Goal: Navigation & Orientation: Find specific page/section

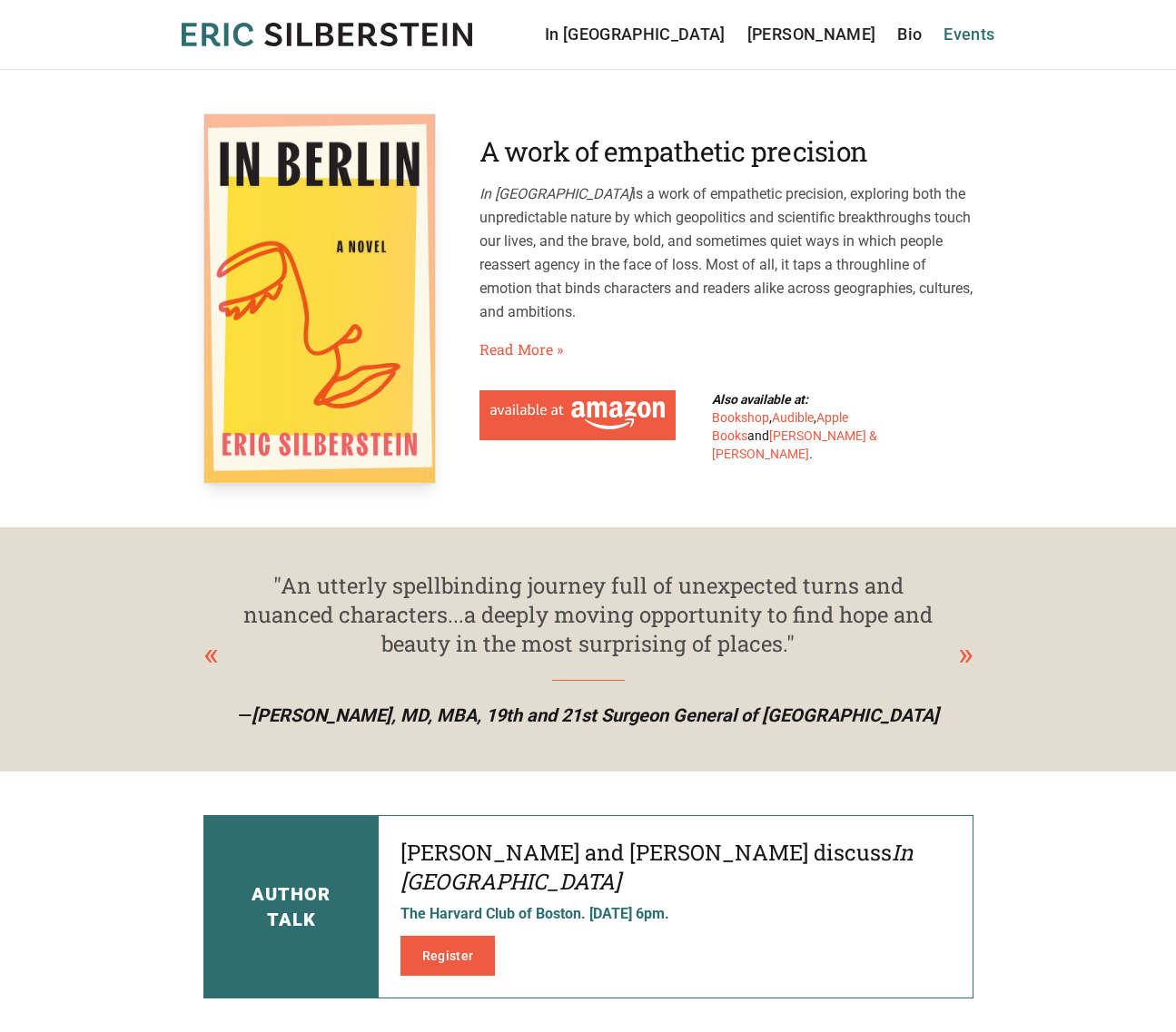
click at [976, 32] on link "Events" at bounding box center [968, 35] width 51 height 25
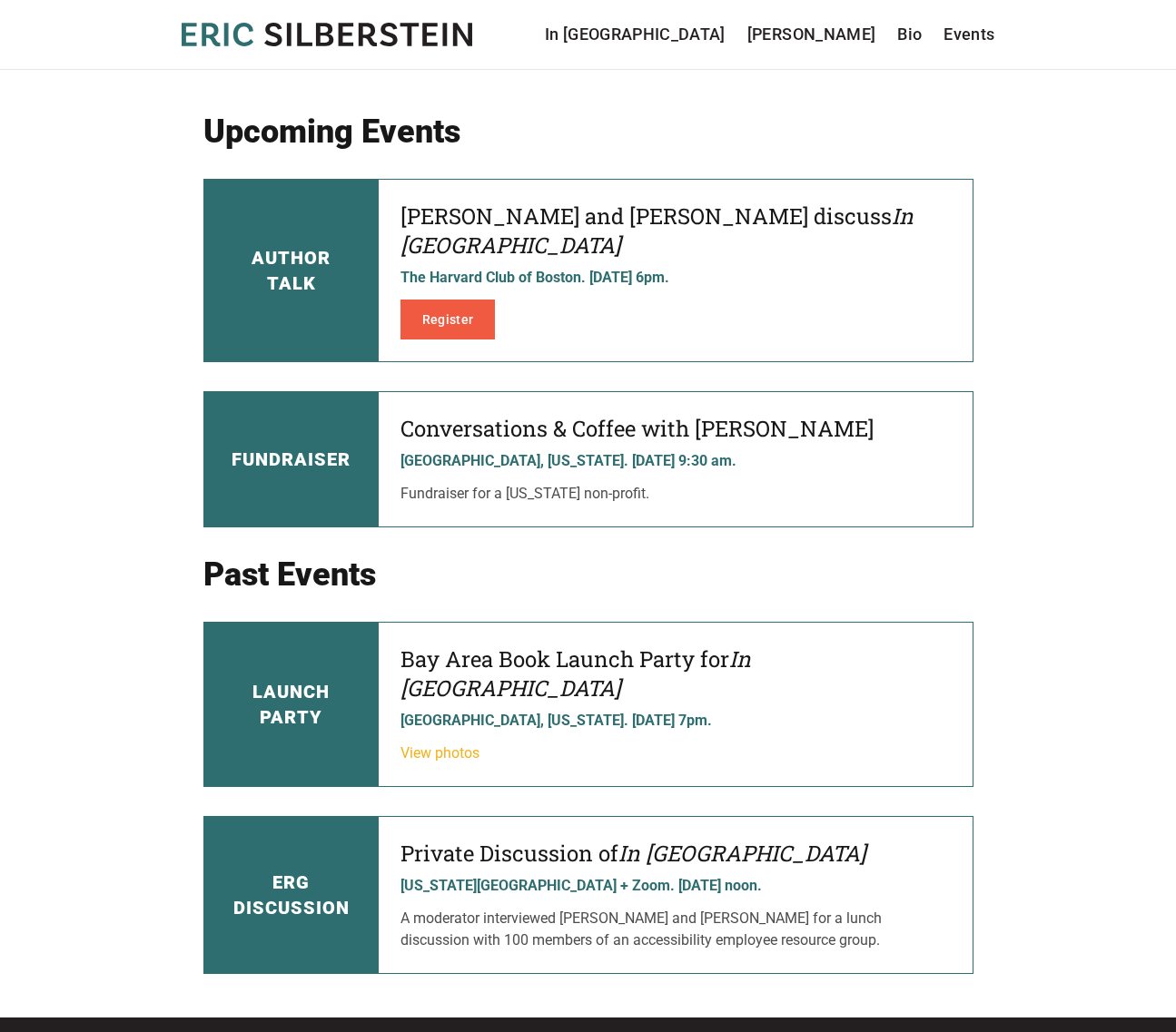
click at [423, 744] on link "View photos" at bounding box center [440, 753] width 79 height 17
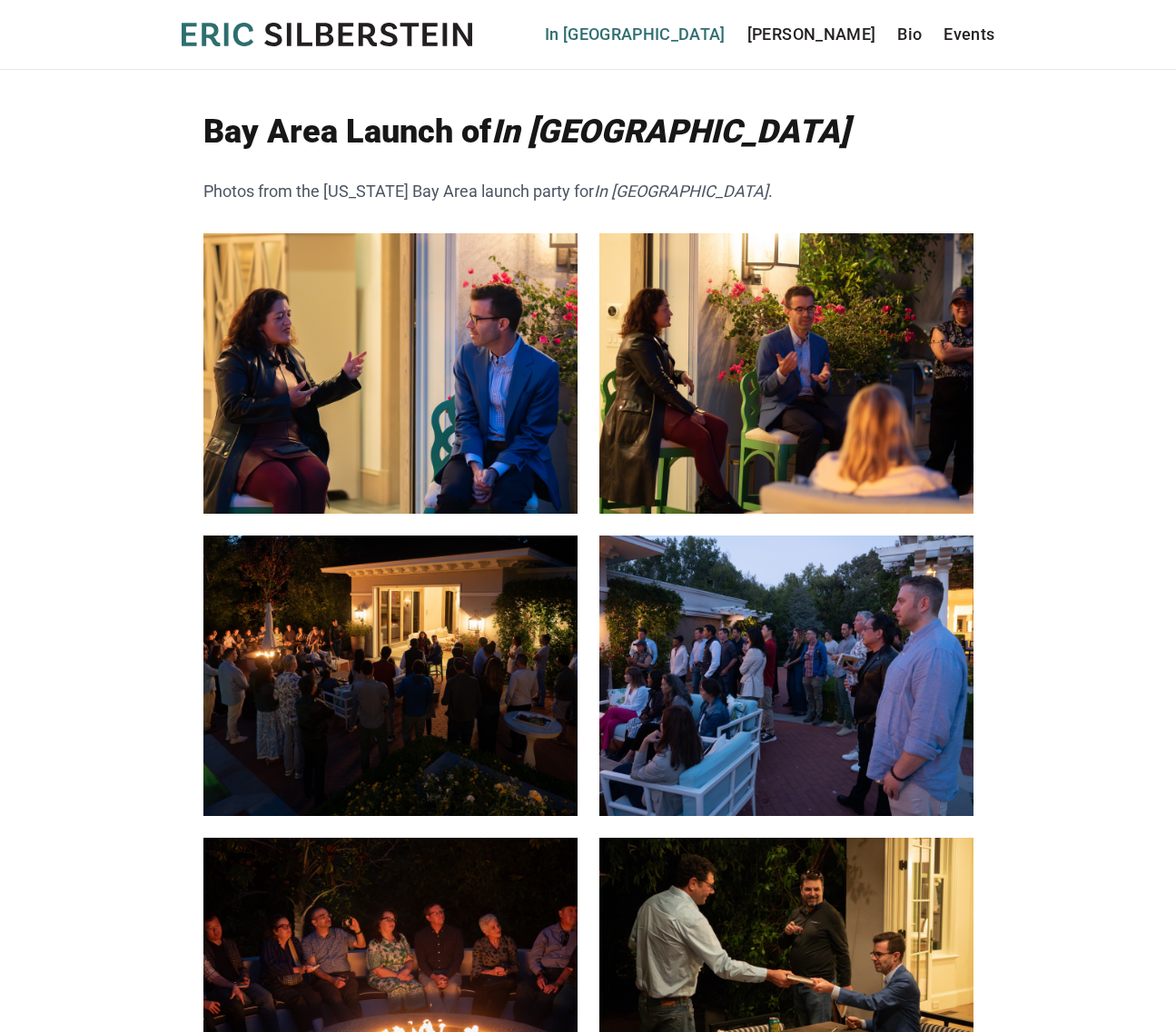
click at [725, 31] on link "In [GEOGRAPHIC_DATA]" at bounding box center [636, 35] width 181 height 25
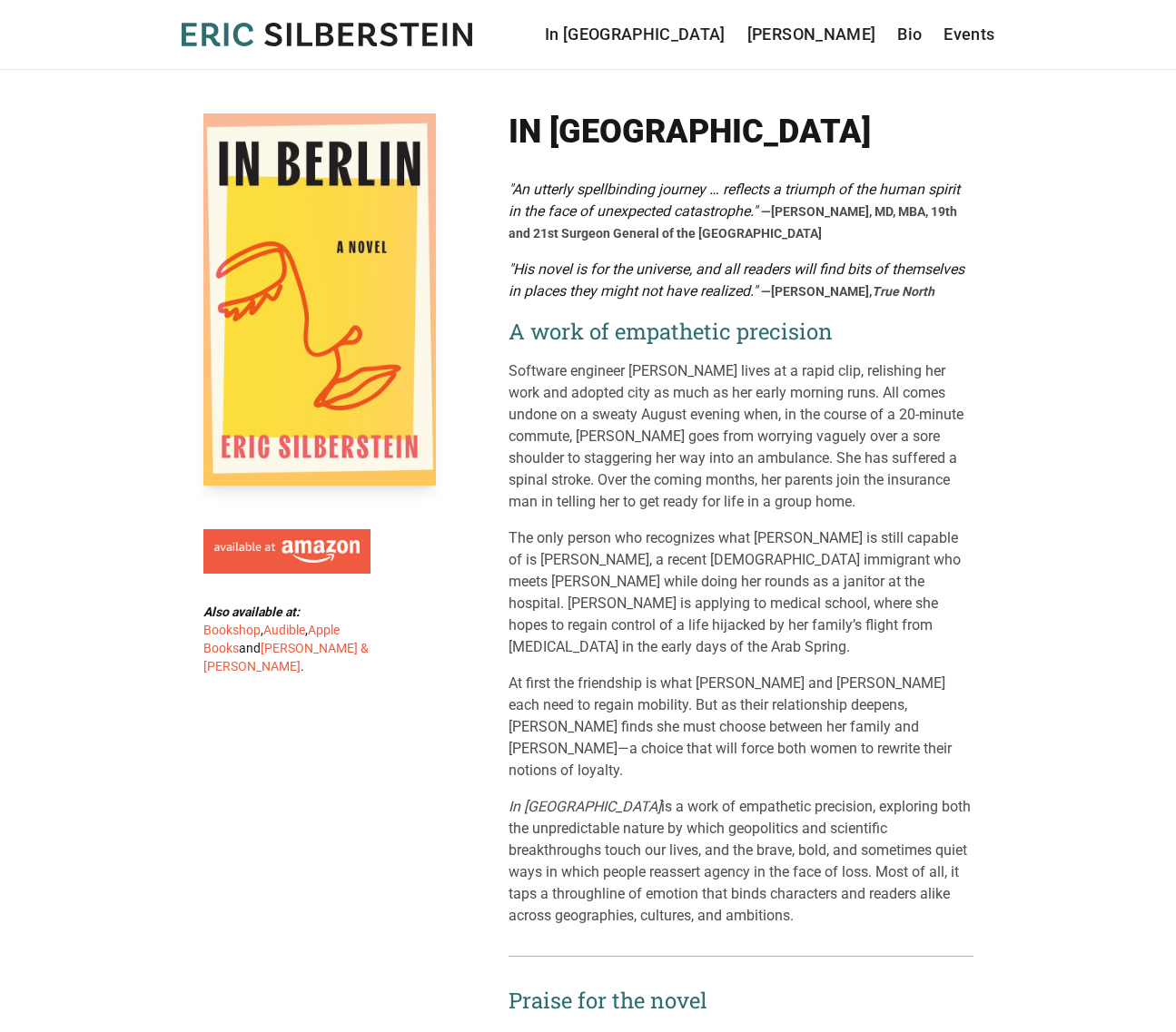
click at [379, 33] on icon "[PERSON_NAME]" at bounding box center [327, 35] width 291 height 24
